Goal: Obtain resource: Obtain resource

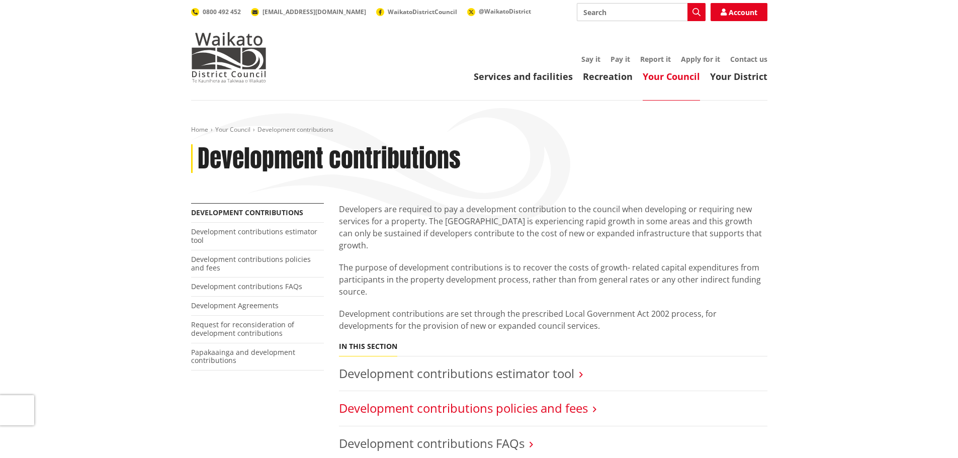
click at [565, 400] on link "Development contributions policies and fees" at bounding box center [463, 408] width 249 height 17
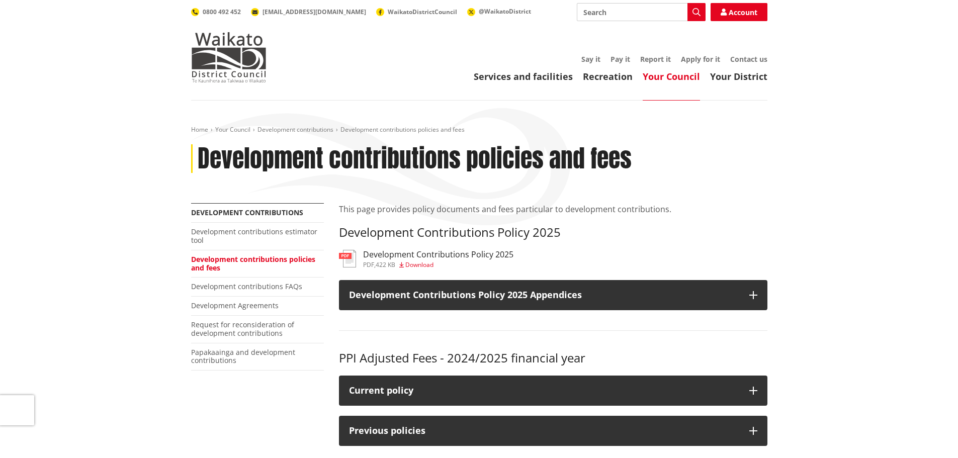
click at [418, 253] on h3 "Development Contributions Policy 2025" at bounding box center [438, 255] width 150 height 10
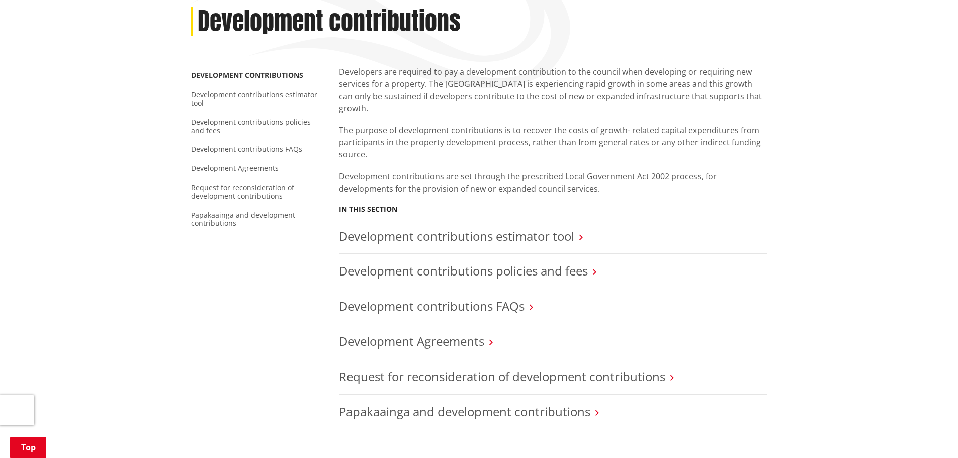
scroll to position [151, 0]
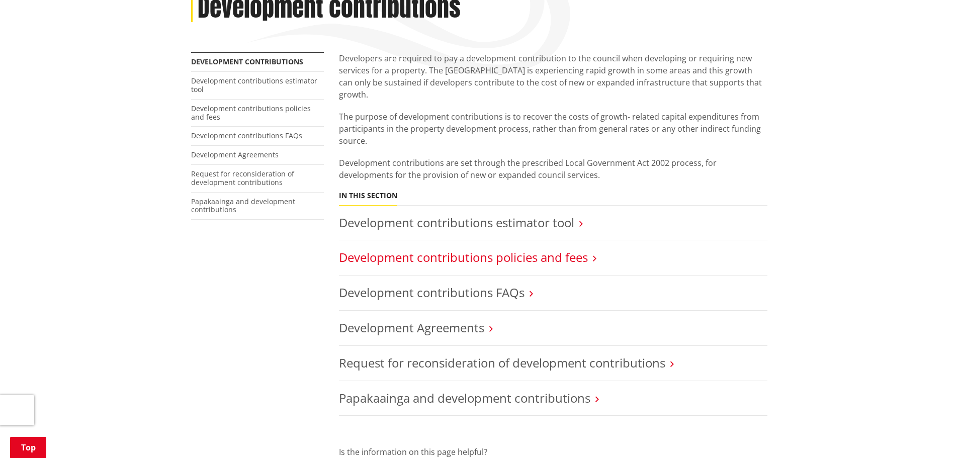
click at [565, 249] on link "Development contributions policies and fees" at bounding box center [463, 257] width 249 height 17
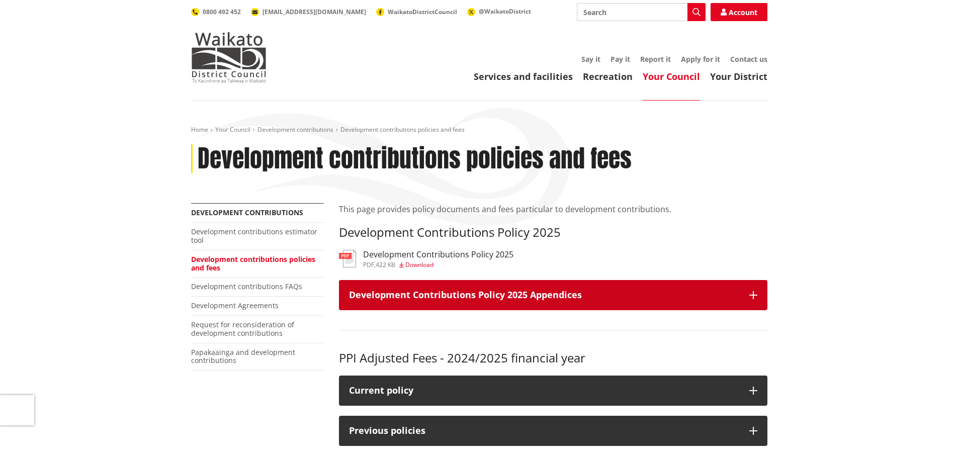
click at [528, 292] on h3 "Development Contributions Policy 2025 Appendices" at bounding box center [544, 295] width 390 height 10
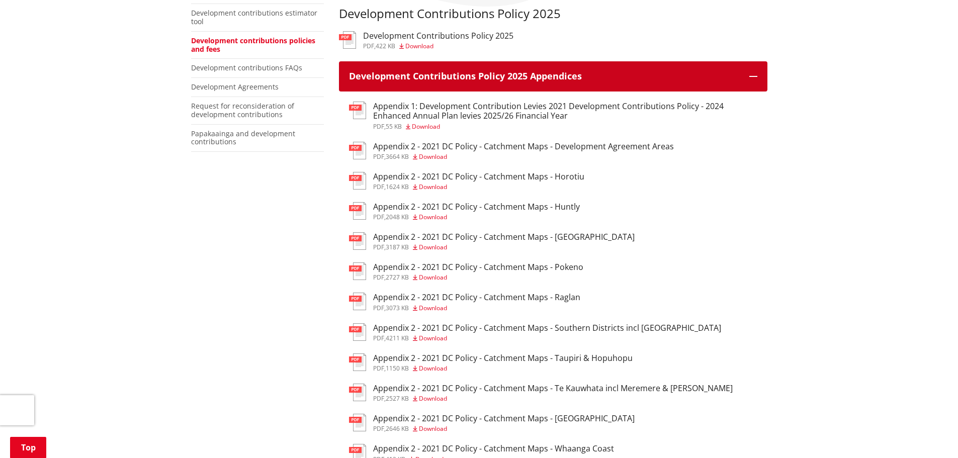
scroll to position [201, 0]
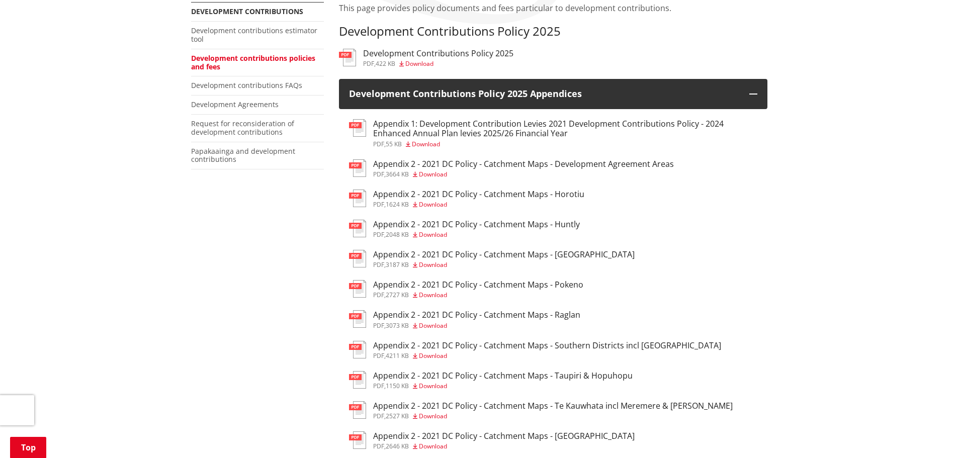
click at [571, 124] on h3 "Appendix 1: Development Contribution Levies 2021 Development Contributions Poli…" at bounding box center [565, 128] width 384 height 19
